Goal: Task Accomplishment & Management: Manage account settings

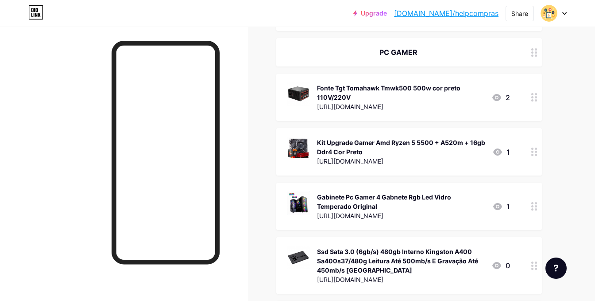
scroll to position [935, 0]
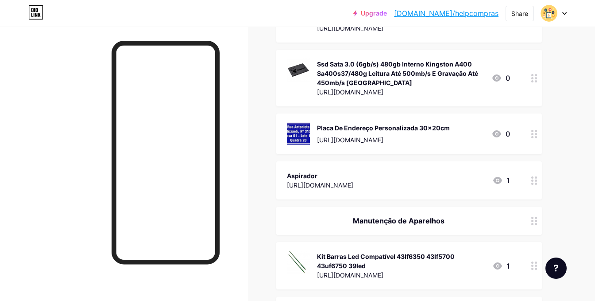
click at [536, 137] on circle at bounding box center [536, 137] width 2 height 2
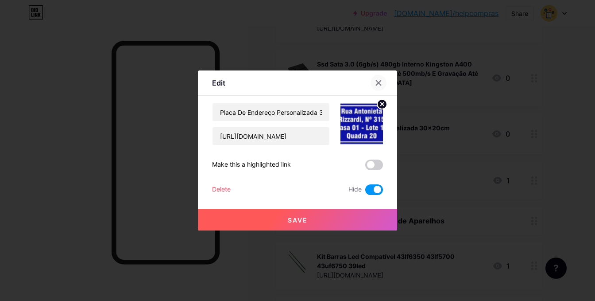
click at [379, 84] on icon at bounding box center [378, 82] width 7 height 7
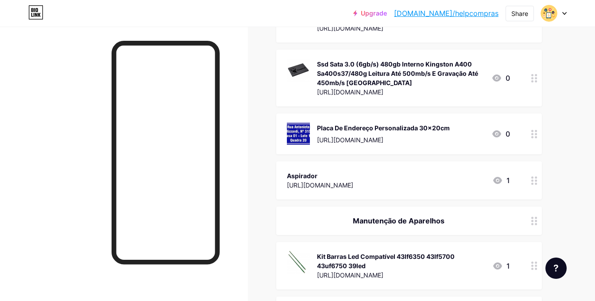
click at [520, 127] on div "Placa De Endereço Personalizada 30x20cm [URL][DOMAIN_NAME] 0" at bounding box center [409, 133] width 266 height 41
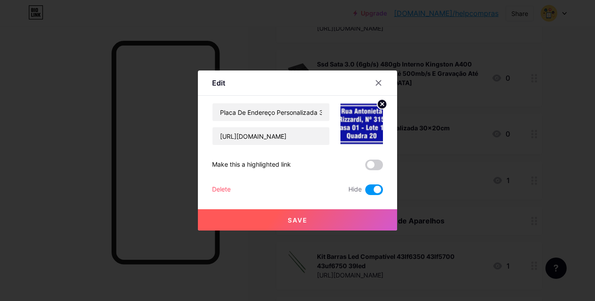
click at [382, 104] on icon at bounding box center [382, 103] width 3 height 3
click at [373, 187] on span at bounding box center [374, 189] width 18 height 11
click at [365, 192] on input "checkbox" at bounding box center [365, 192] width 0 height 0
checkbox input "false"
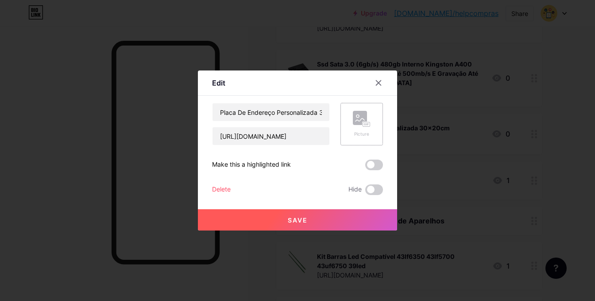
click at [217, 190] on div "Delete" at bounding box center [221, 189] width 19 height 11
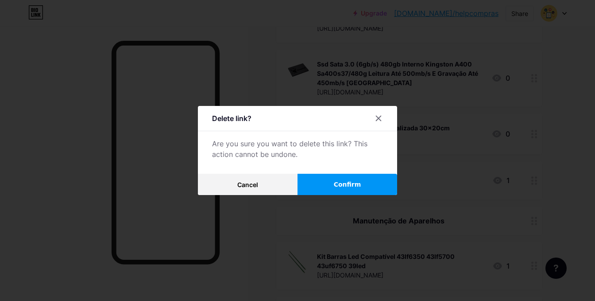
click at [350, 184] on span "Confirm" at bounding box center [347, 184] width 27 height 9
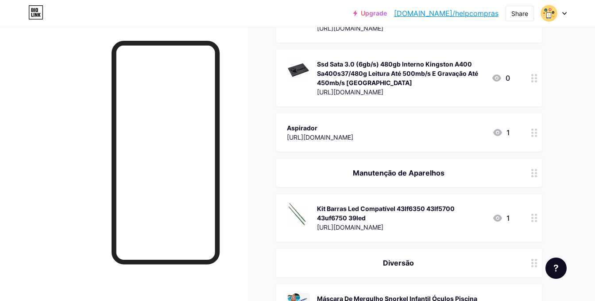
click at [534, 221] on icon at bounding box center [534, 217] width 6 height 8
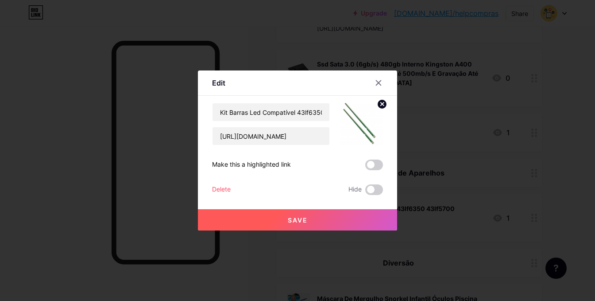
click at [229, 191] on div "Delete" at bounding box center [221, 189] width 19 height 11
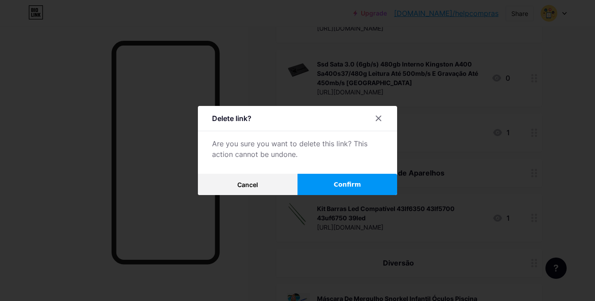
click at [360, 190] on button "Confirm" at bounding box center [348, 184] width 100 height 21
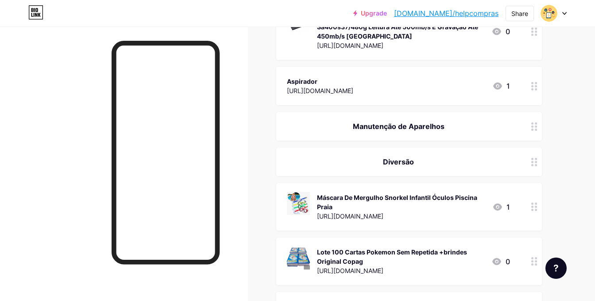
scroll to position [1029, 0]
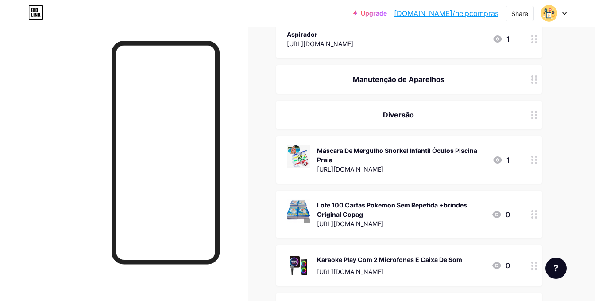
click at [534, 162] on circle at bounding box center [532, 163] width 2 height 2
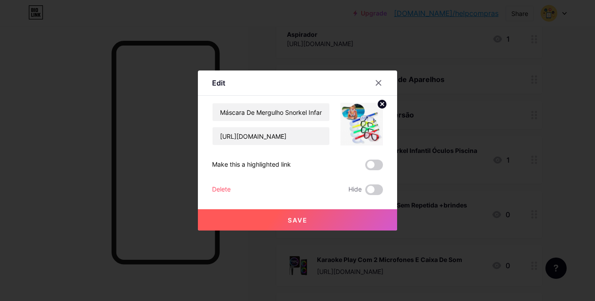
click at [228, 186] on div "Delete" at bounding box center [221, 189] width 19 height 11
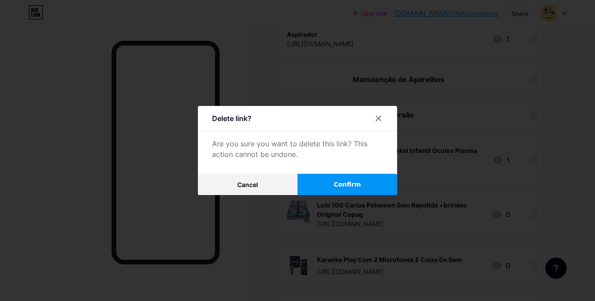
click at [350, 186] on span "Confirm" at bounding box center [347, 184] width 27 height 9
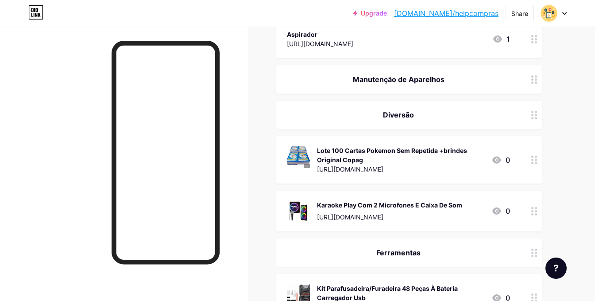
click at [533, 158] on icon at bounding box center [534, 159] width 6 height 8
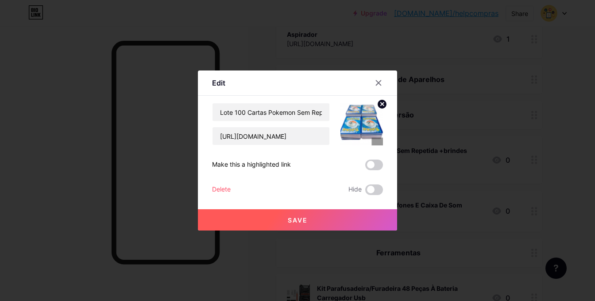
click at [229, 187] on div "Delete" at bounding box center [221, 189] width 19 height 11
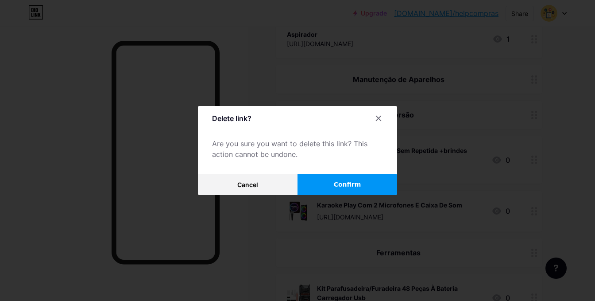
click at [376, 181] on button "Confirm" at bounding box center [348, 184] width 100 height 21
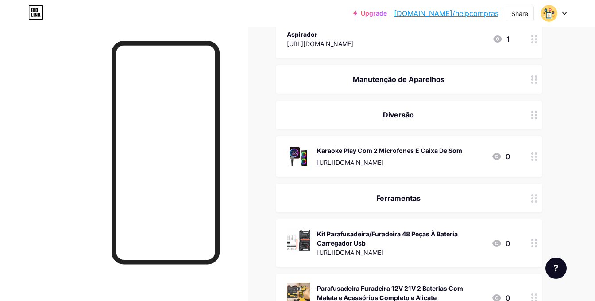
click at [534, 162] on div at bounding box center [534, 156] width 15 height 41
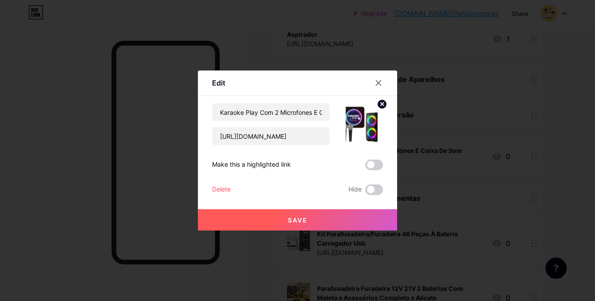
click at [216, 190] on div "Delete" at bounding box center [221, 189] width 19 height 11
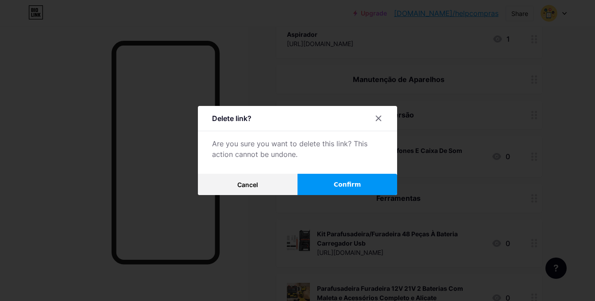
click at [373, 176] on button "Confirm" at bounding box center [348, 184] width 100 height 21
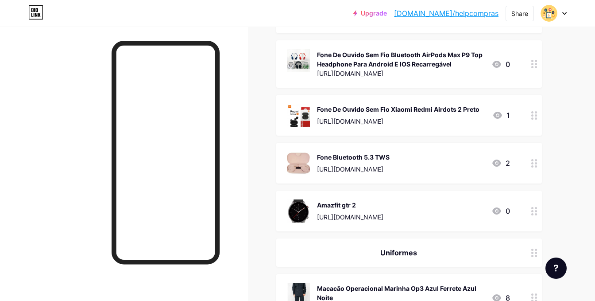
scroll to position [2244, 0]
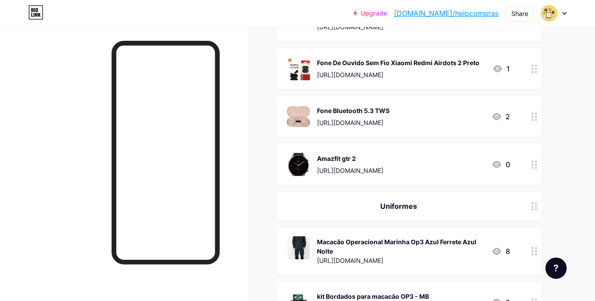
click at [539, 115] on div at bounding box center [534, 116] width 15 height 41
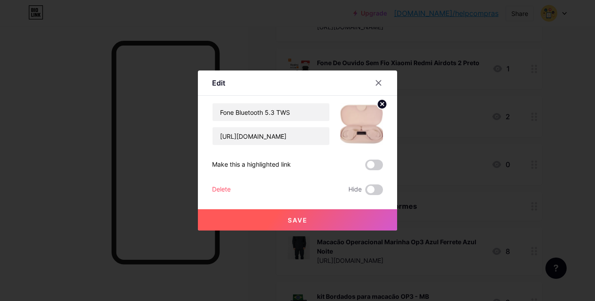
click at [226, 186] on div "Delete" at bounding box center [221, 189] width 19 height 11
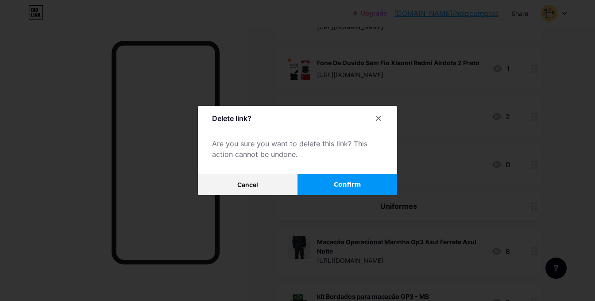
drag, startPoint x: 353, startPoint y: 186, endPoint x: 358, endPoint y: 176, distance: 11.1
click at [352, 184] on span "Confirm" at bounding box center [347, 184] width 27 height 9
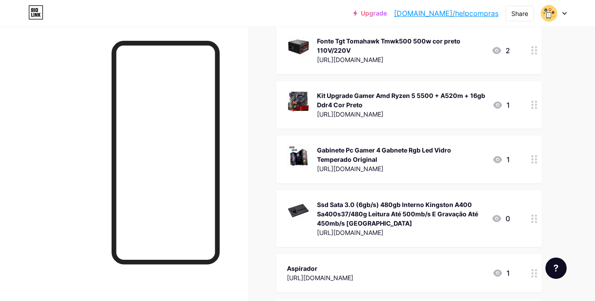
scroll to position [841, 0]
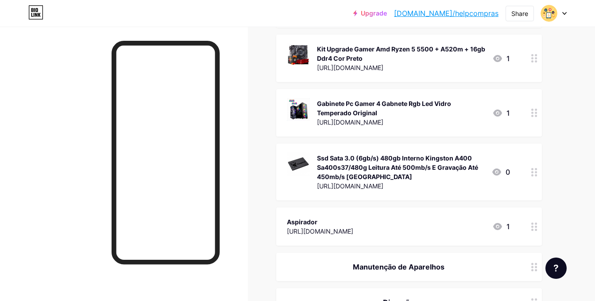
click at [539, 227] on div at bounding box center [534, 226] width 15 height 38
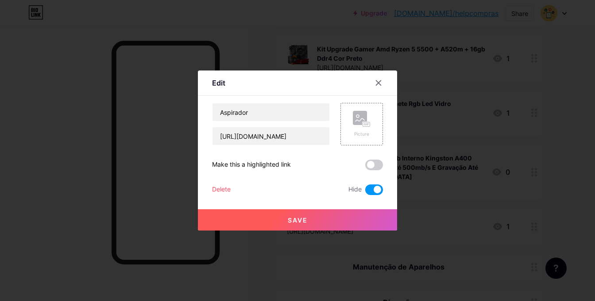
click at [220, 188] on div "Delete" at bounding box center [221, 189] width 19 height 11
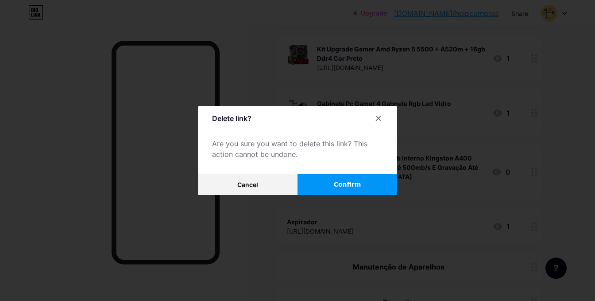
click at [348, 182] on span "Confirm" at bounding box center [347, 184] width 27 height 9
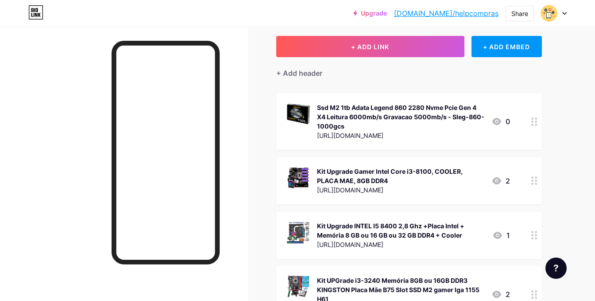
scroll to position [0, 0]
